Goal: Navigation & Orientation: Find specific page/section

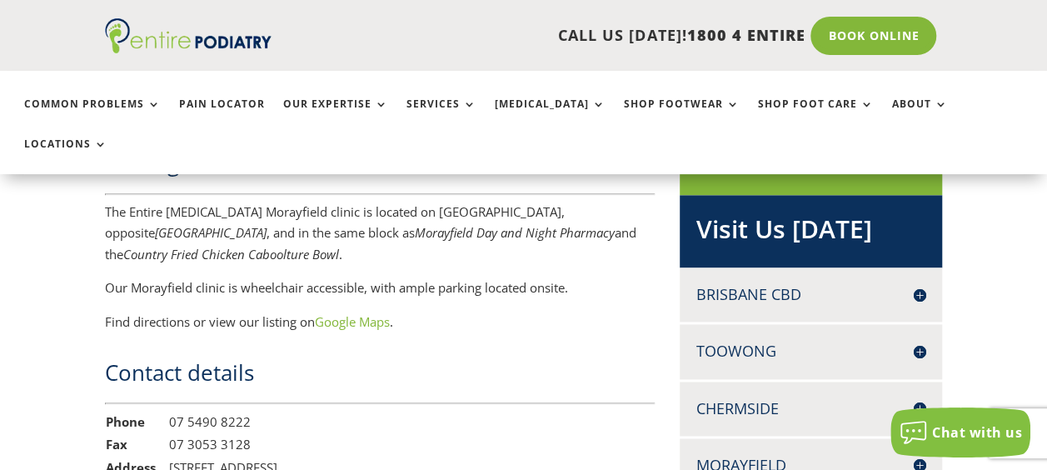
scroll to position [1091, 0]
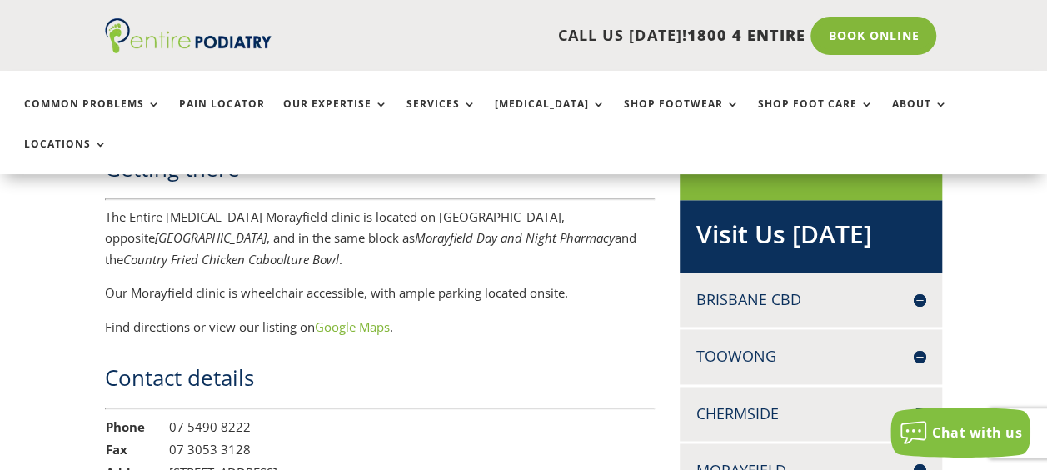
click at [918, 289] on h4 "Brisbane CBD" at bounding box center [810, 299] width 229 height 21
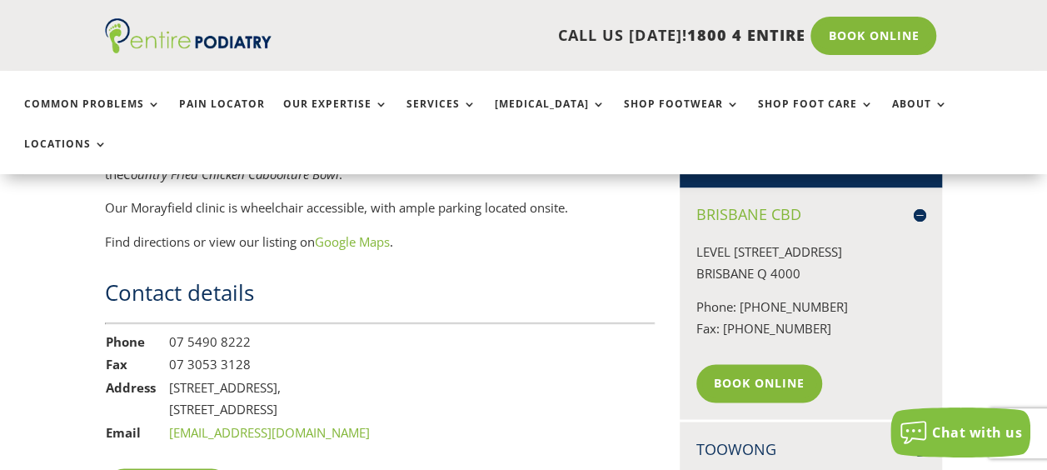
scroll to position [1176, 0]
click at [775, 204] on h4 "Brisbane CBD" at bounding box center [810, 214] width 229 height 21
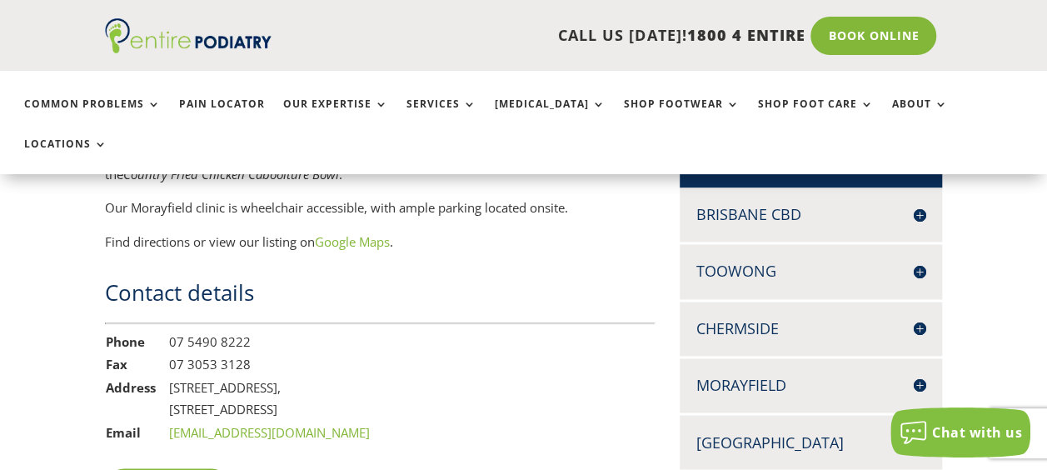
click at [776, 204] on h4 "Brisbane CBD" at bounding box center [810, 214] width 229 height 21
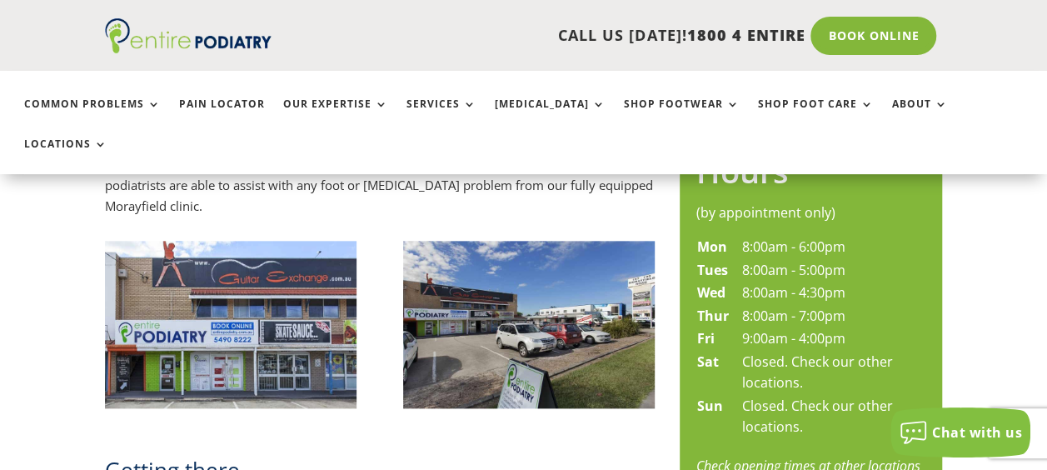
scroll to position [778, 0]
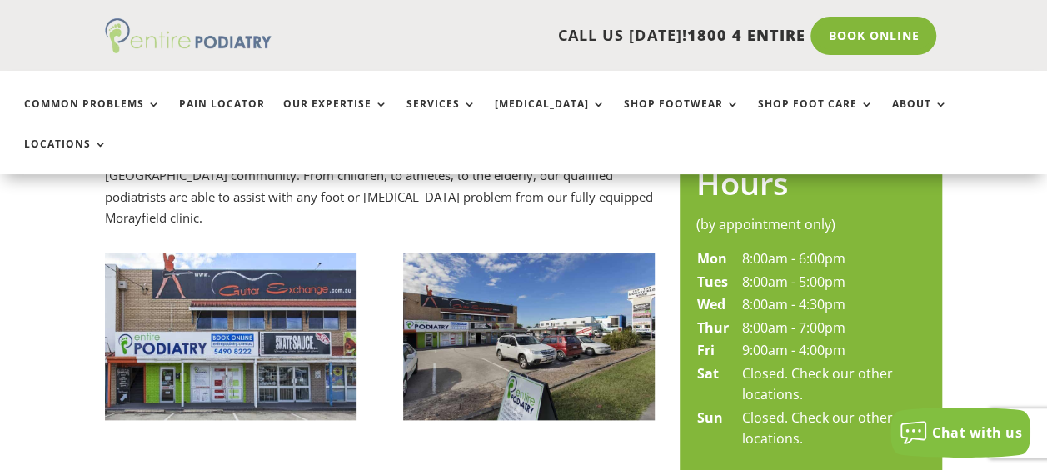
click at [135, 46] on img at bounding box center [188, 35] width 167 height 35
